Goal: Transaction & Acquisition: Purchase product/service

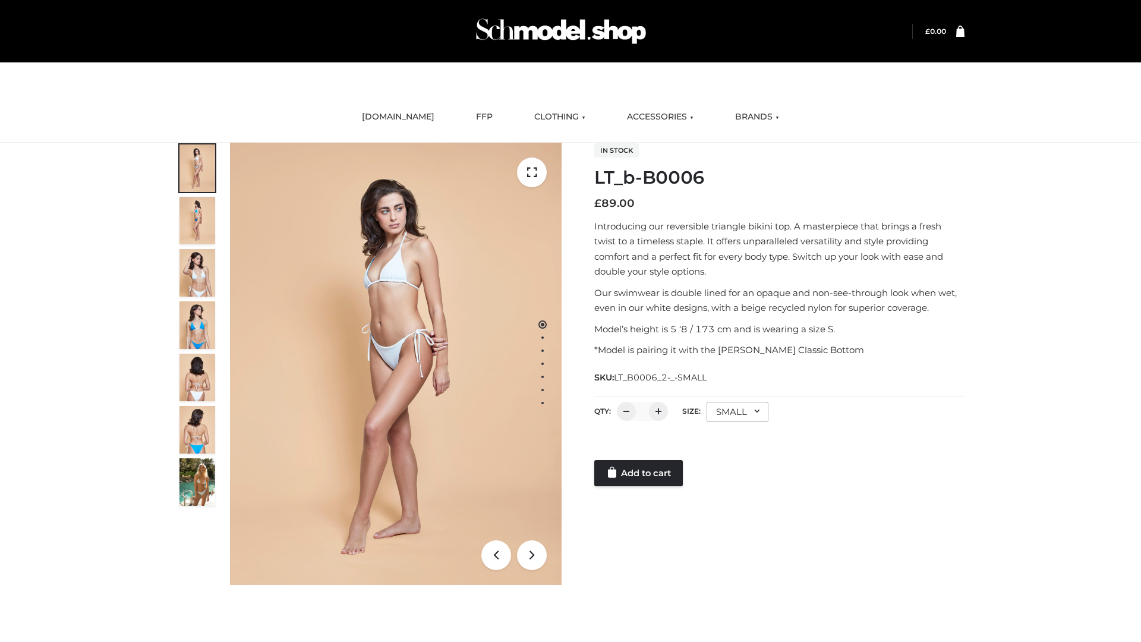
click at [640, 473] on link "Add to cart" at bounding box center [639, 473] width 89 height 26
